Goal: Transaction & Acquisition: Purchase product/service

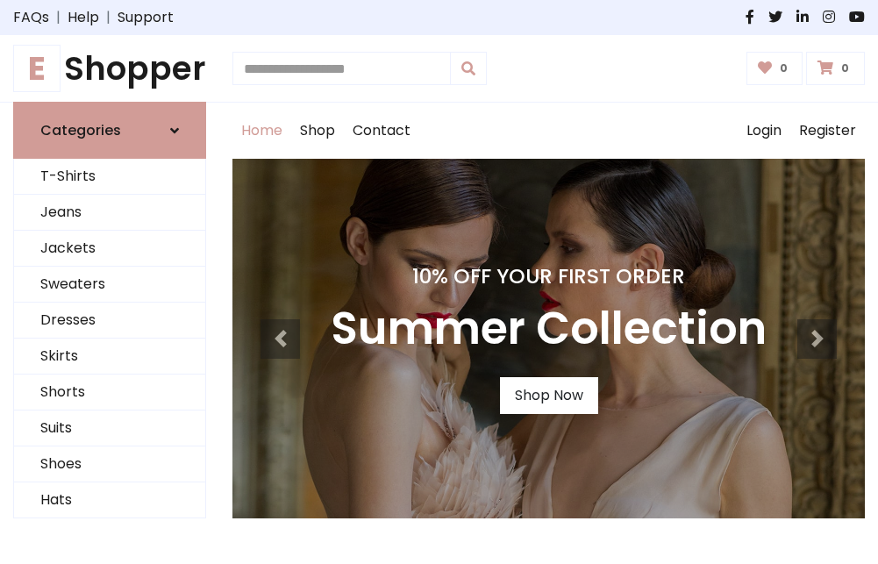
click at [439, 282] on h4 "10% Off Your First Order" at bounding box center [549, 276] width 436 height 25
click at [548, 396] on link "Shop Now" at bounding box center [549, 395] width 98 height 37
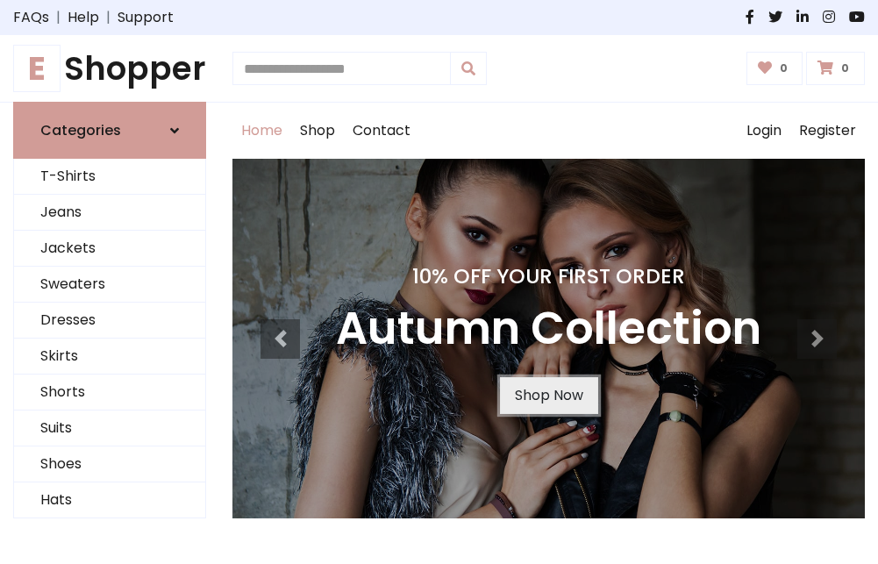
click at [548, 396] on link "Shop Now" at bounding box center [549, 395] width 98 height 37
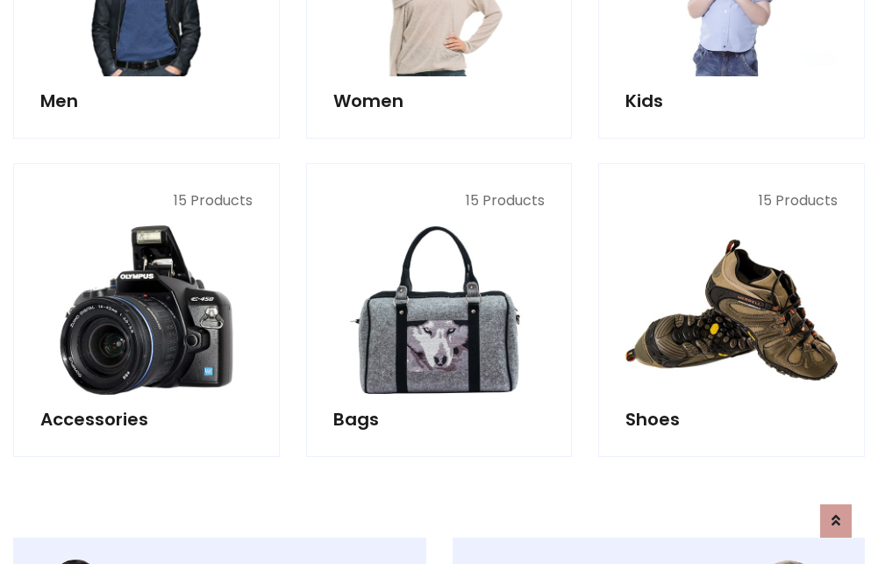
scroll to position [1749, 0]
